Goal: Contribute content: Contribute content

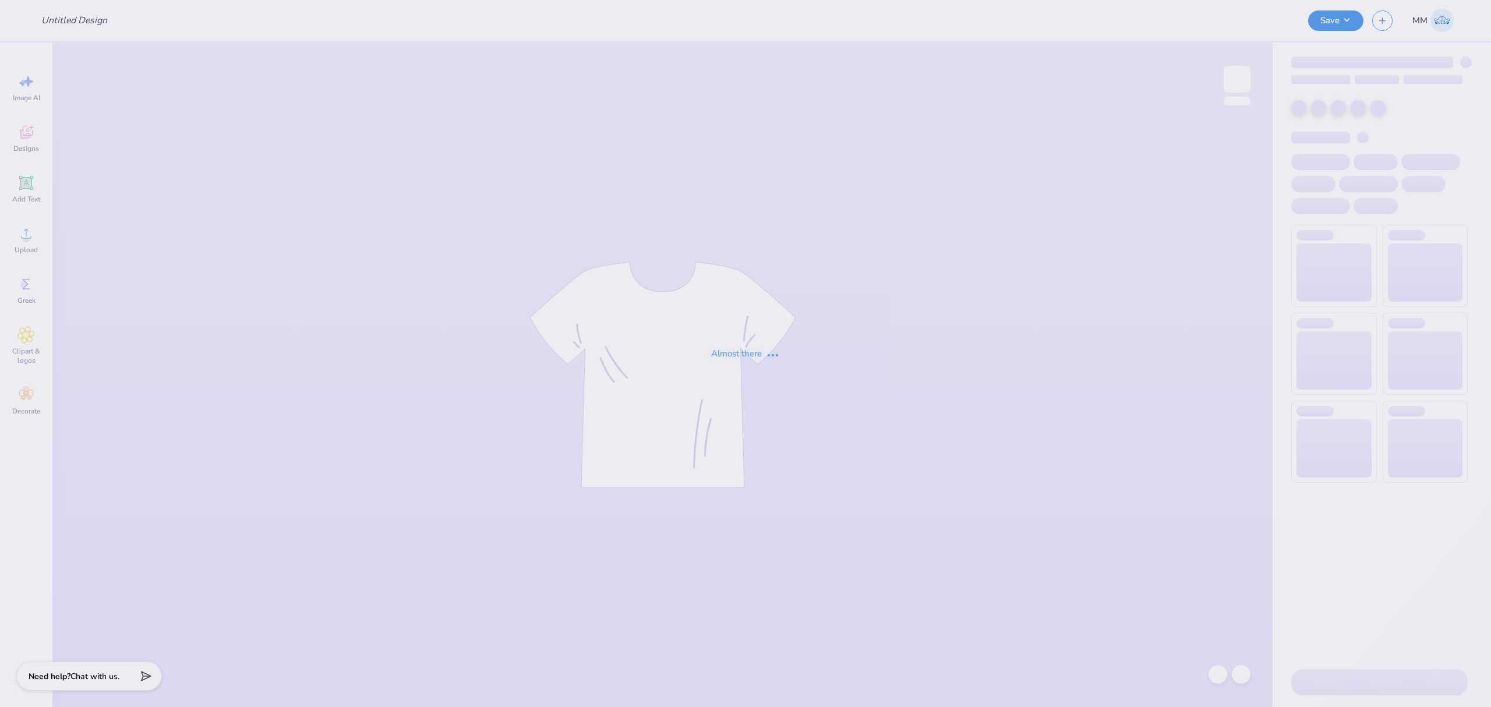
type input "Big/little merch!"
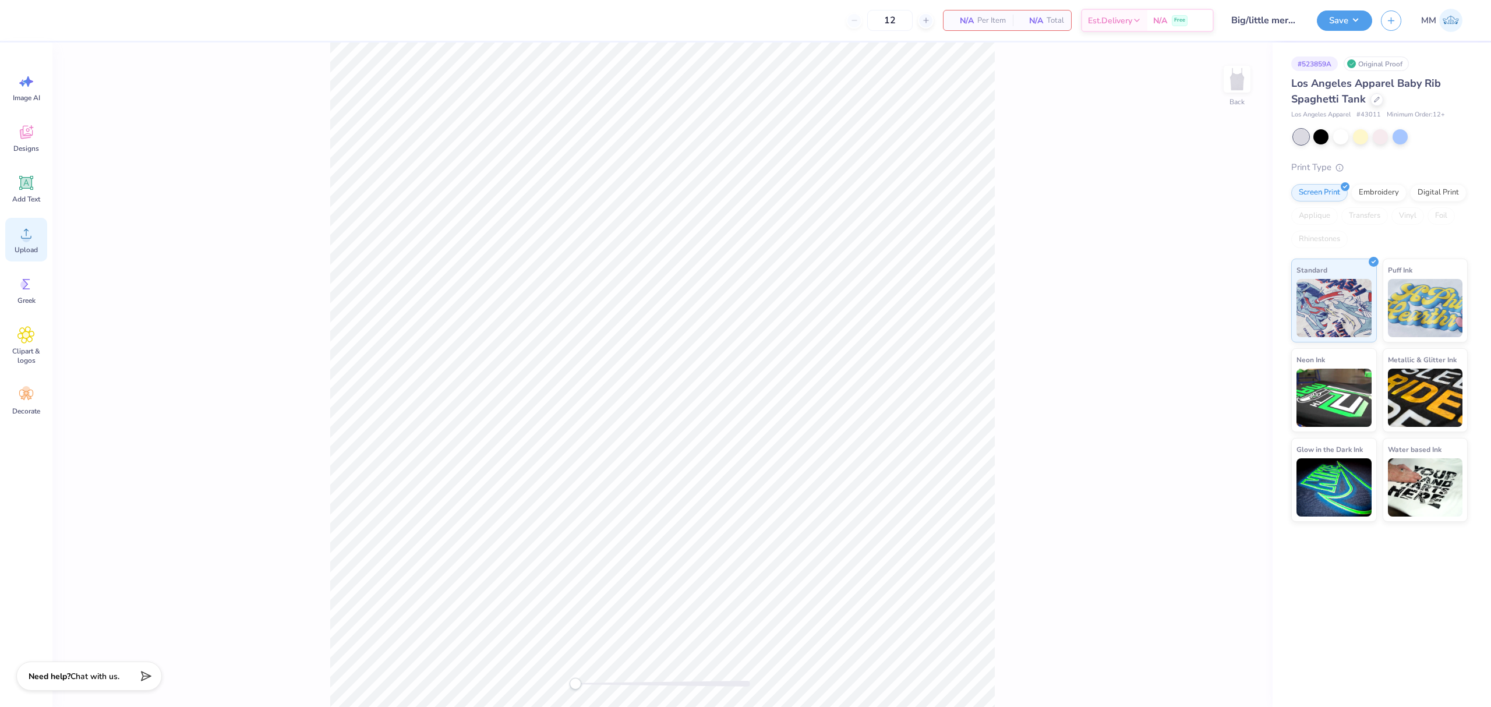
click at [33, 245] on span "Upload" at bounding box center [26, 249] width 23 height 9
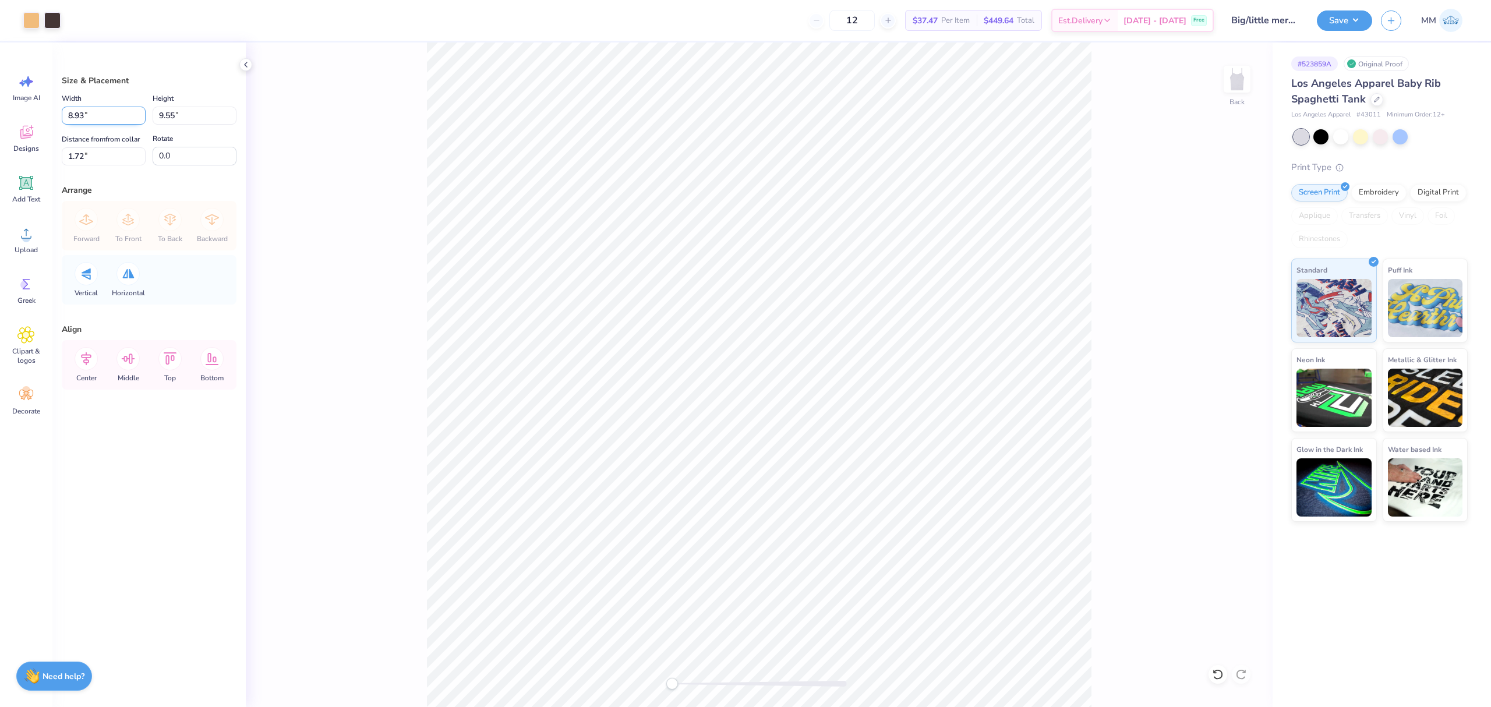
click at [102, 117] on input "8.93" at bounding box center [104, 116] width 84 height 18
type input "7.00"
type input "7.49"
click at [77, 160] on input "2.76" at bounding box center [104, 156] width 84 height 18
type input "2"
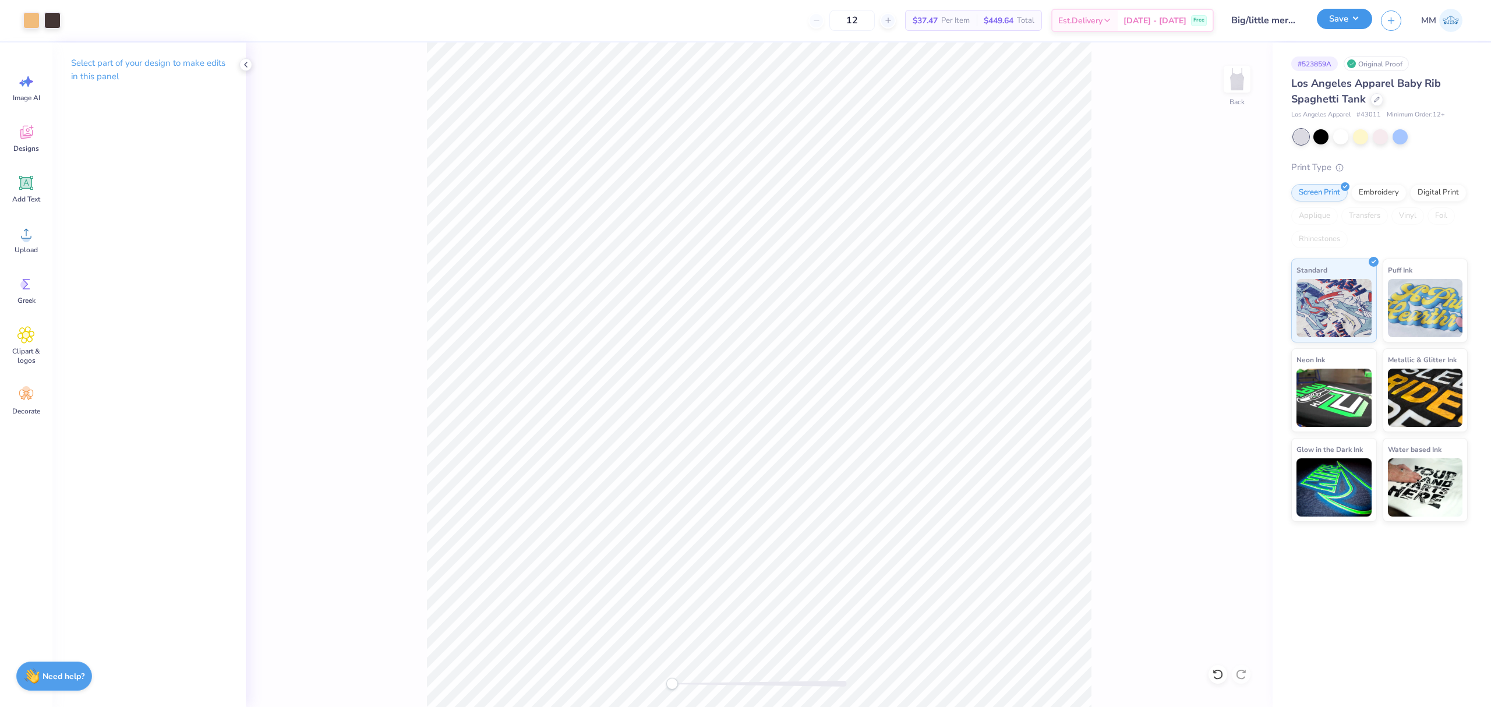
click at [1342, 10] on button "Save" at bounding box center [1344, 19] width 55 height 20
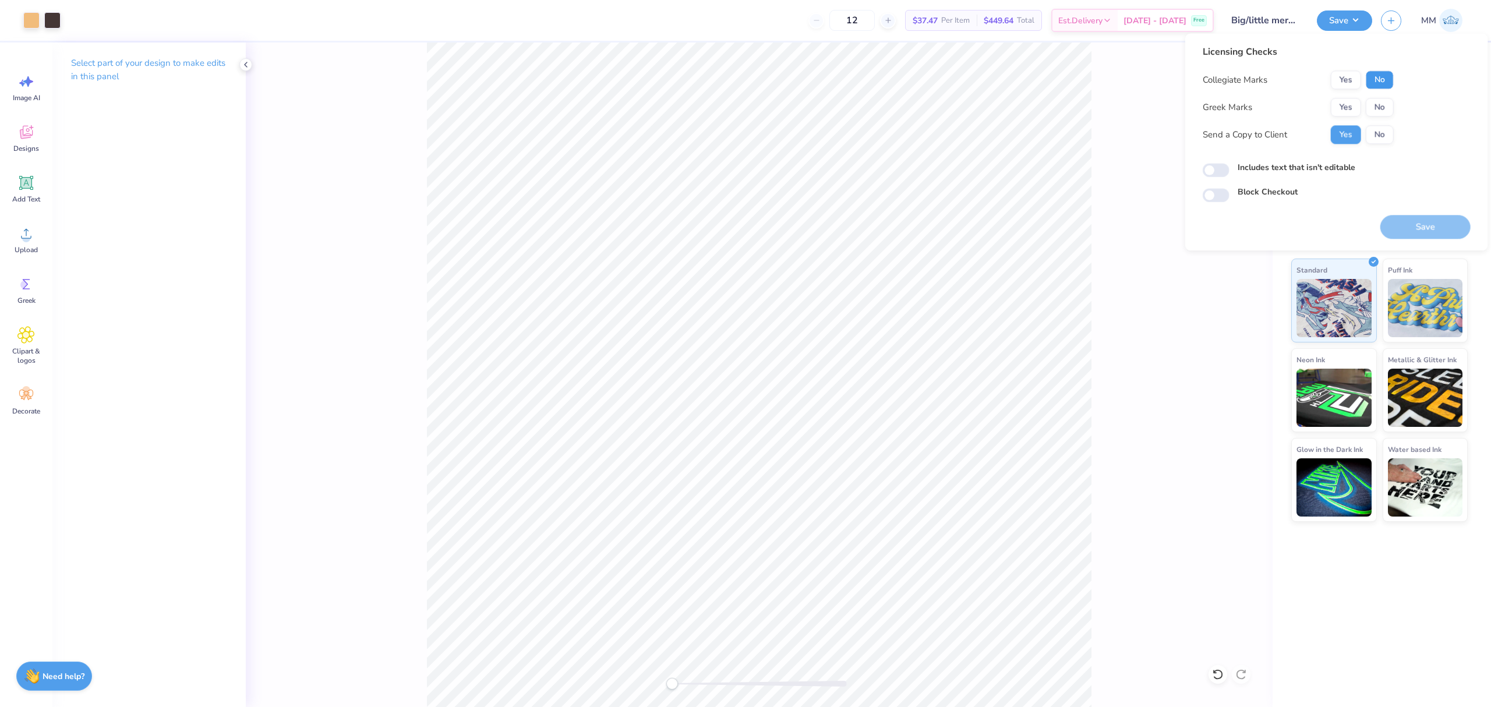
click at [1368, 82] on button "No" at bounding box center [1379, 79] width 28 height 19
click at [1347, 104] on button "Yes" at bounding box center [1346, 107] width 30 height 19
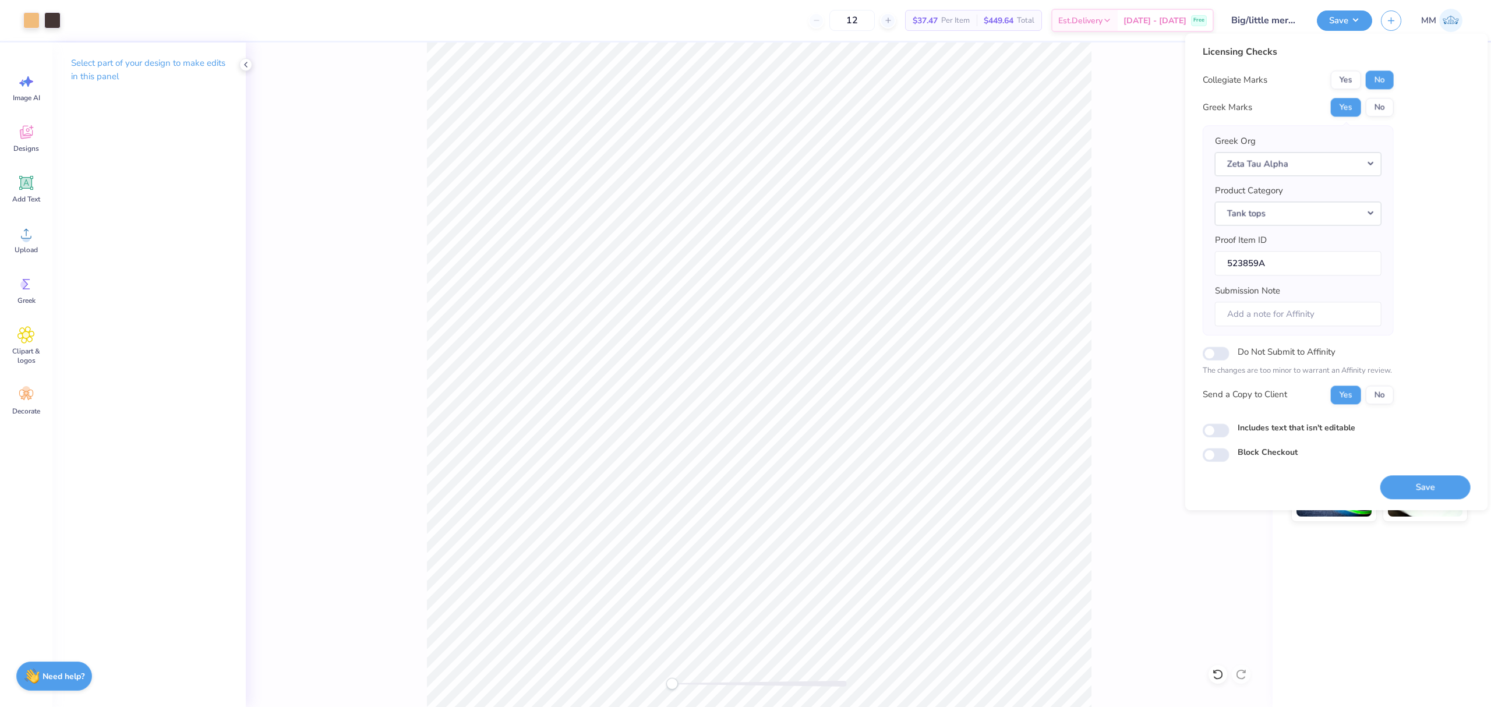
click at [1268, 429] on label "Includes text that isn't editable" at bounding box center [1296, 428] width 118 height 12
click at [1229, 429] on input "Includes text that isn't editable" at bounding box center [1215, 430] width 27 height 14
checkbox input "true"
click at [1409, 482] on button "Save" at bounding box center [1425, 487] width 90 height 24
